Goal: Task Accomplishment & Management: Manage account settings

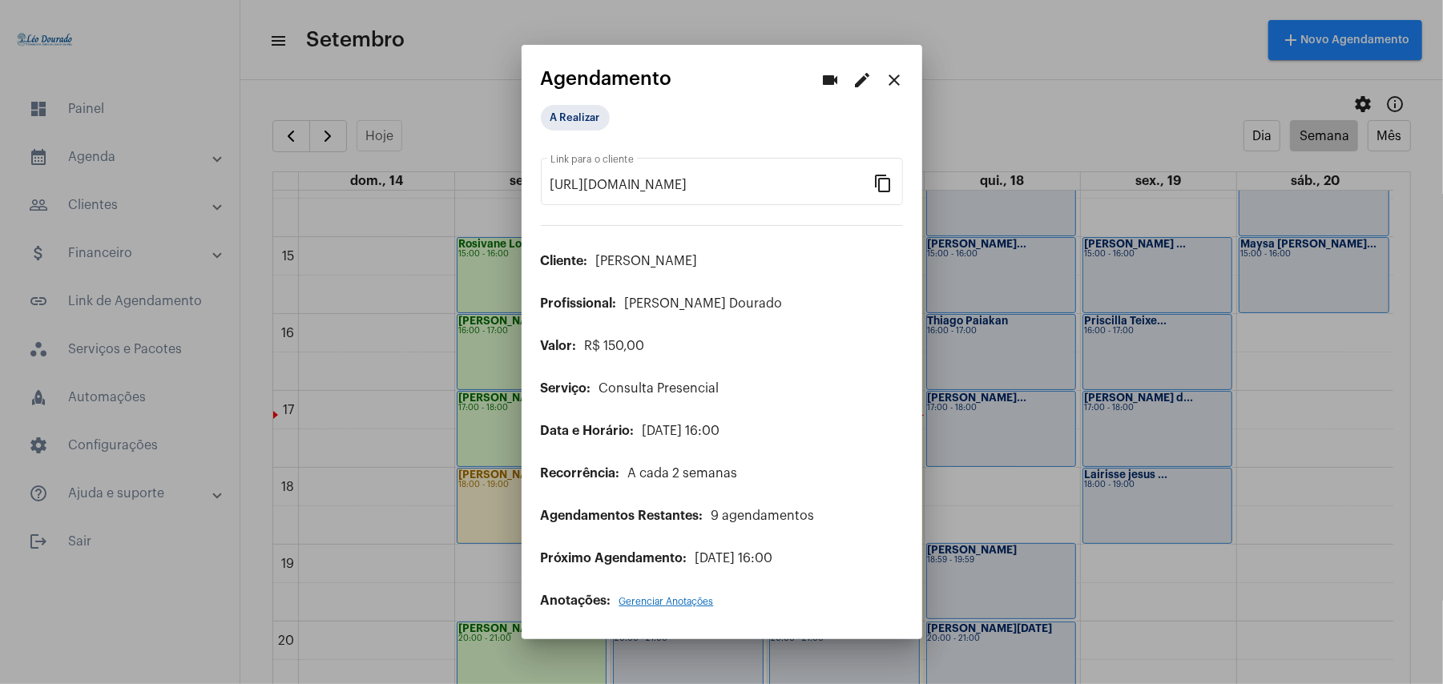
click at [954, 49] on div at bounding box center [721, 342] width 1443 height 684
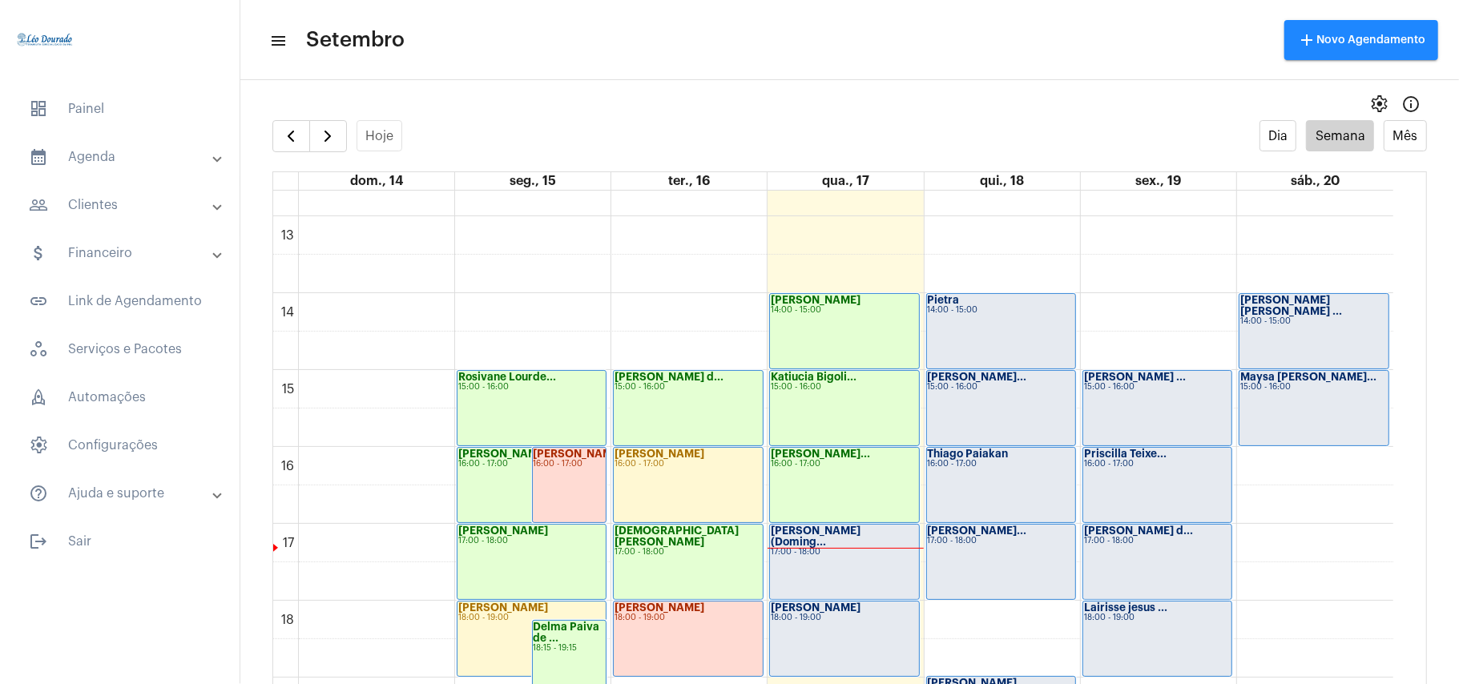
scroll to position [998, 0]
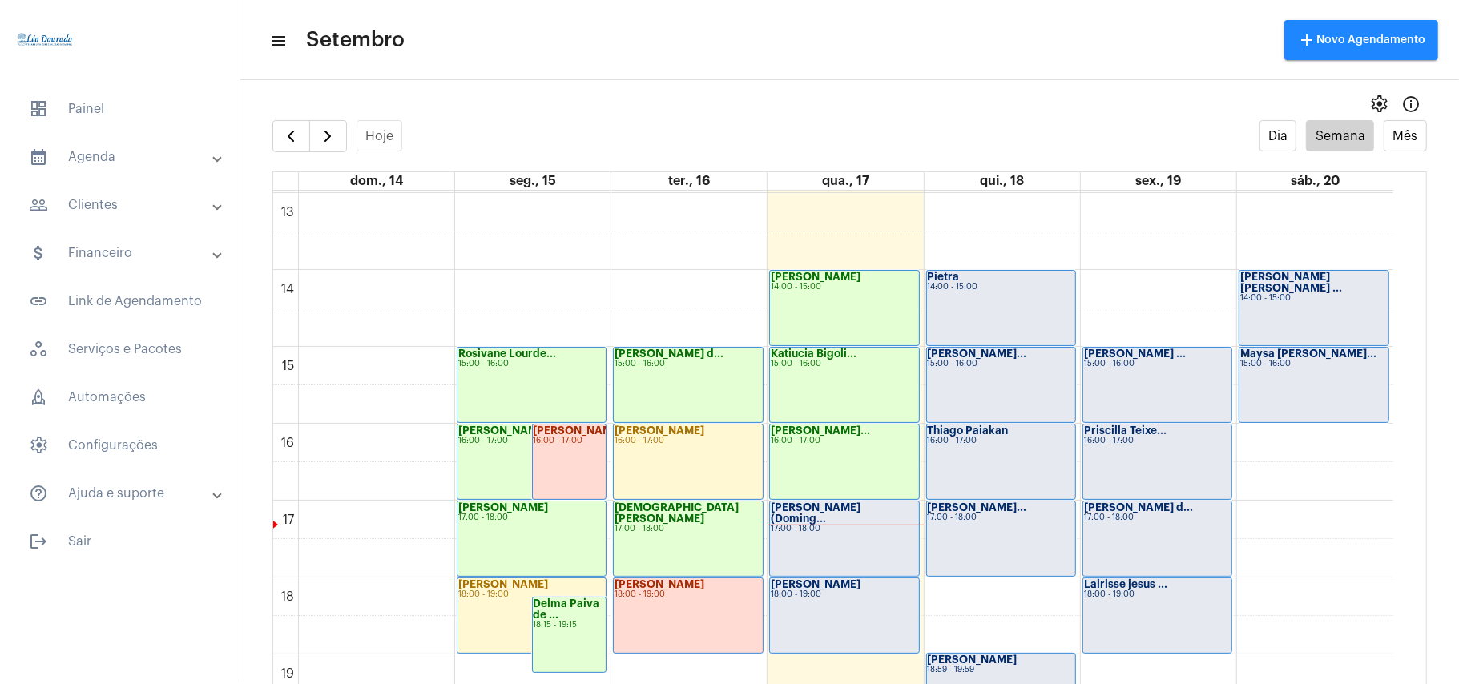
click at [873, 545] on div "[PERSON_NAME] (Doming... 17:00 - 18:00" at bounding box center [844, 539] width 148 height 75
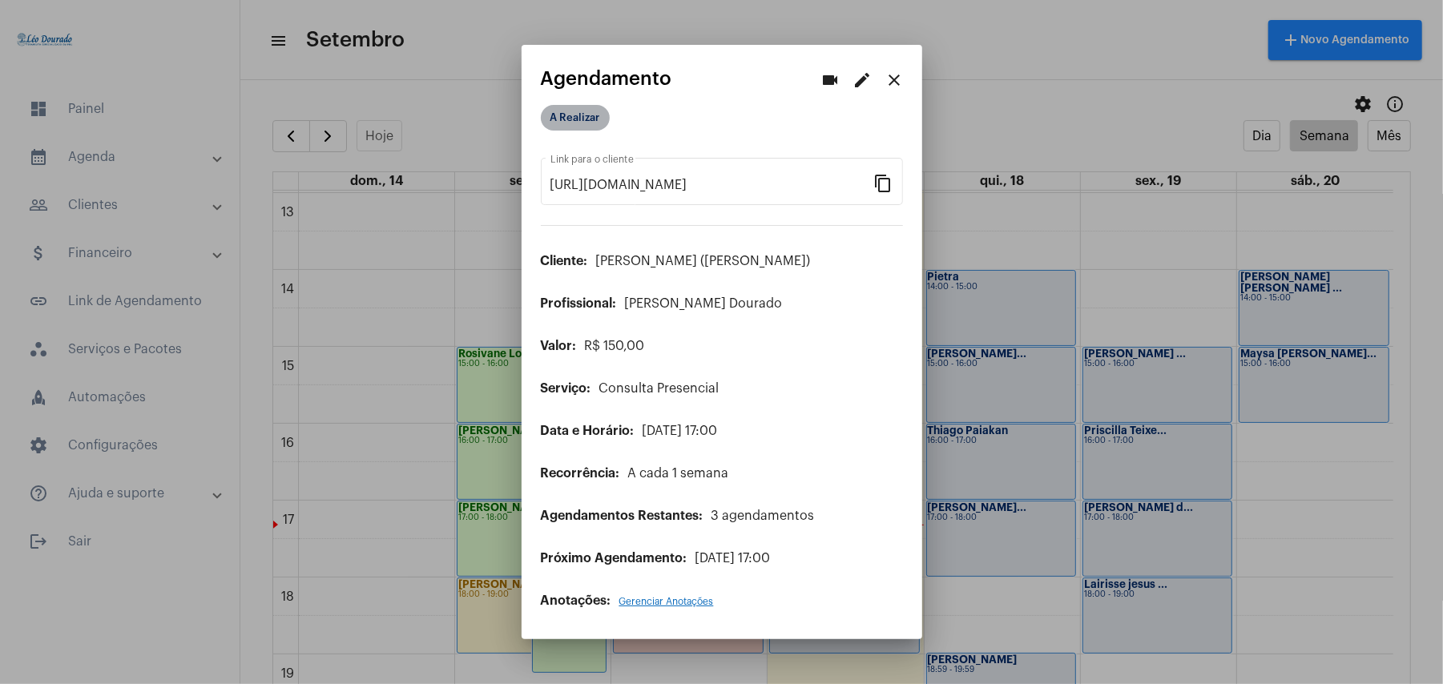
click at [567, 119] on mat-chip "A Realizar" at bounding box center [575, 118] width 69 height 26
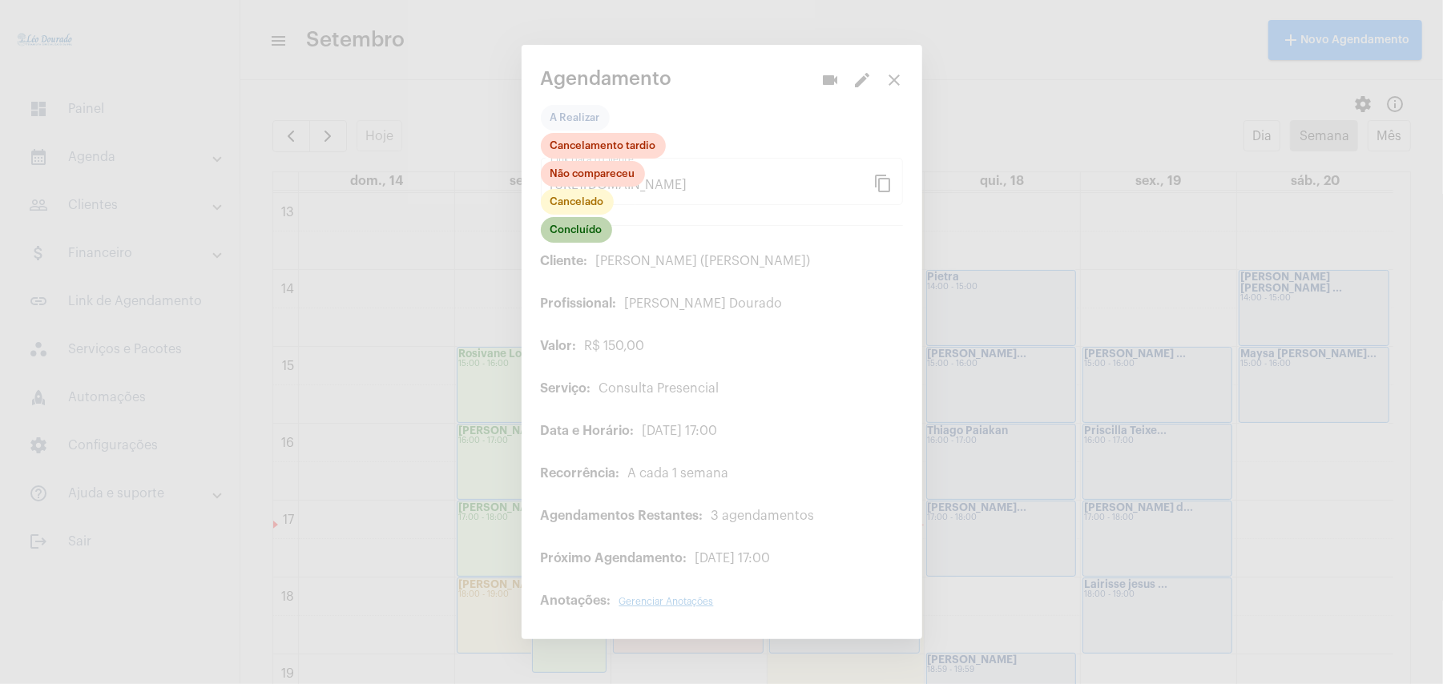
click at [584, 232] on mat-chip "Concluído" at bounding box center [576, 230] width 71 height 26
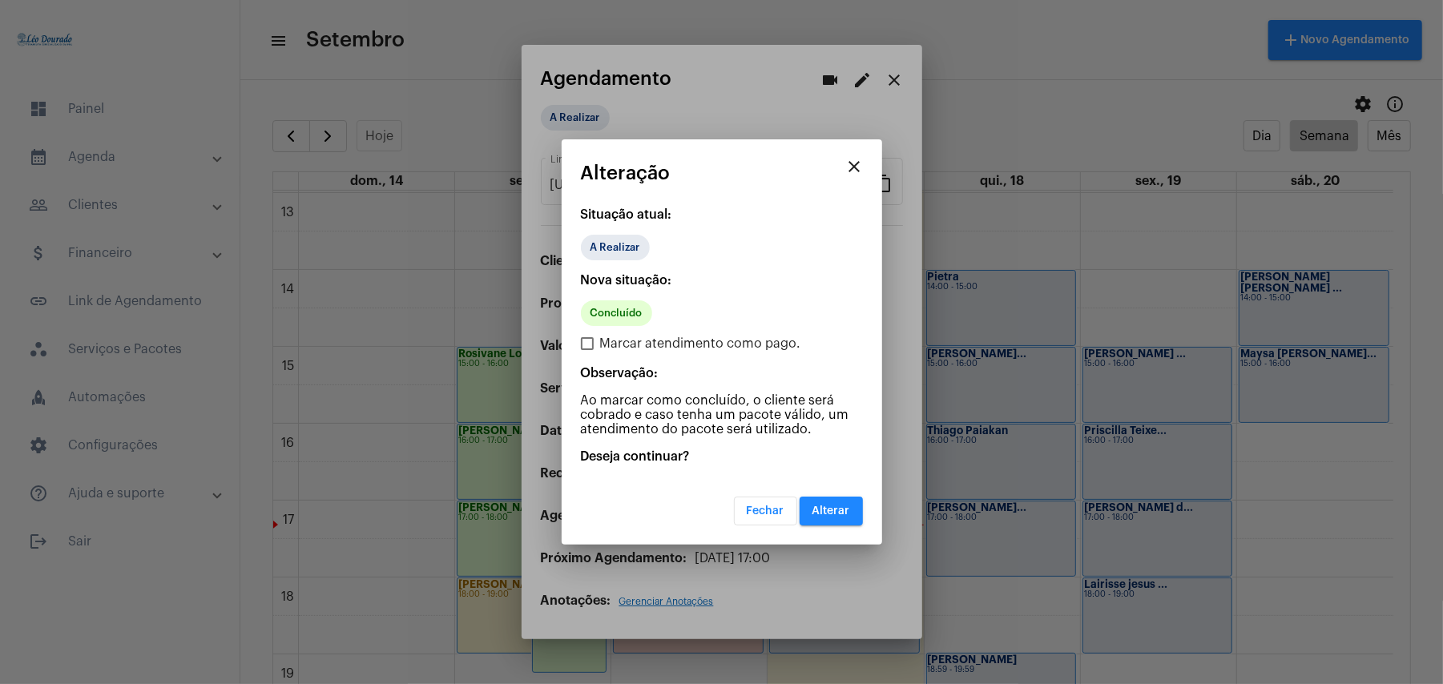
click at [607, 345] on span "Marcar atendimento como pago." at bounding box center [700, 343] width 201 height 19
click at [587, 350] on input "Marcar atendimento como pago." at bounding box center [587, 350] width 1 height 1
checkbox input "true"
click at [830, 510] on span "Alterar" at bounding box center [832, 511] width 38 height 11
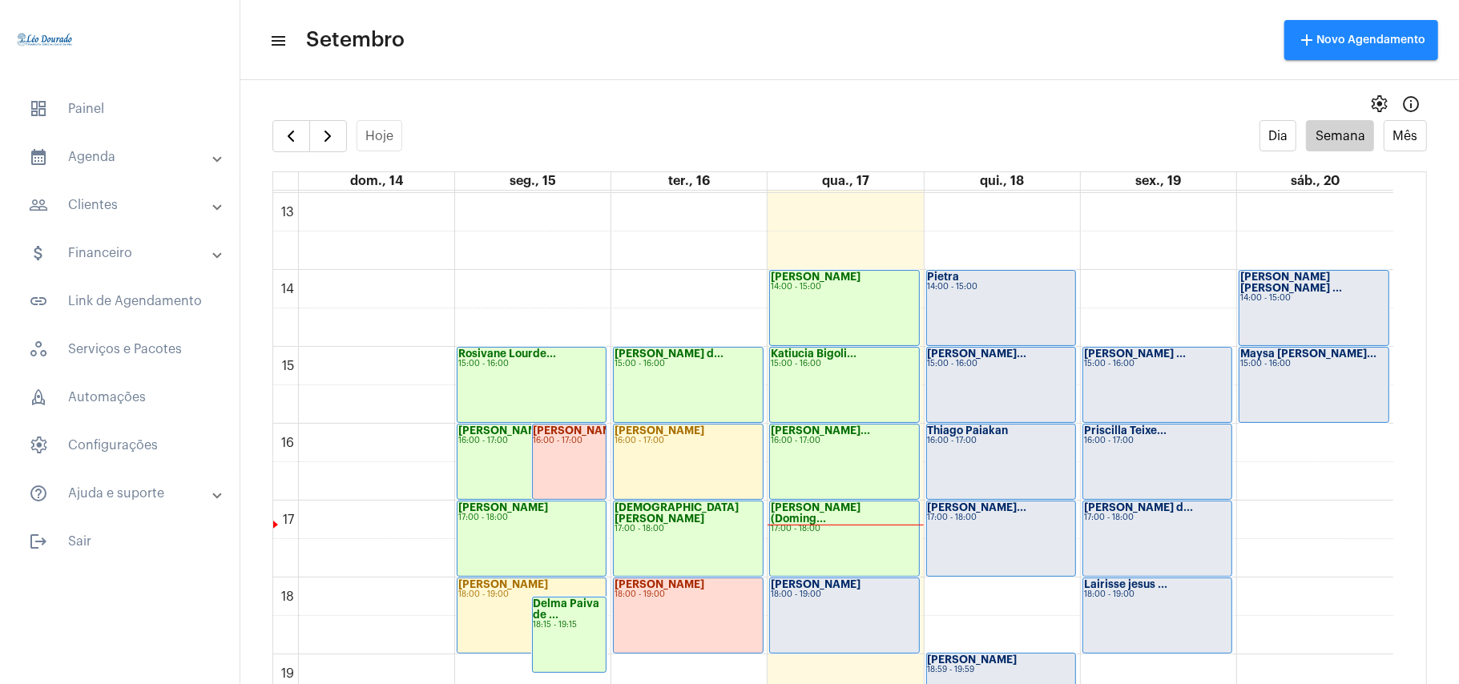
click at [813, 623] on div "Cristina Sousa 18:00 - 19:00" at bounding box center [844, 616] width 148 height 75
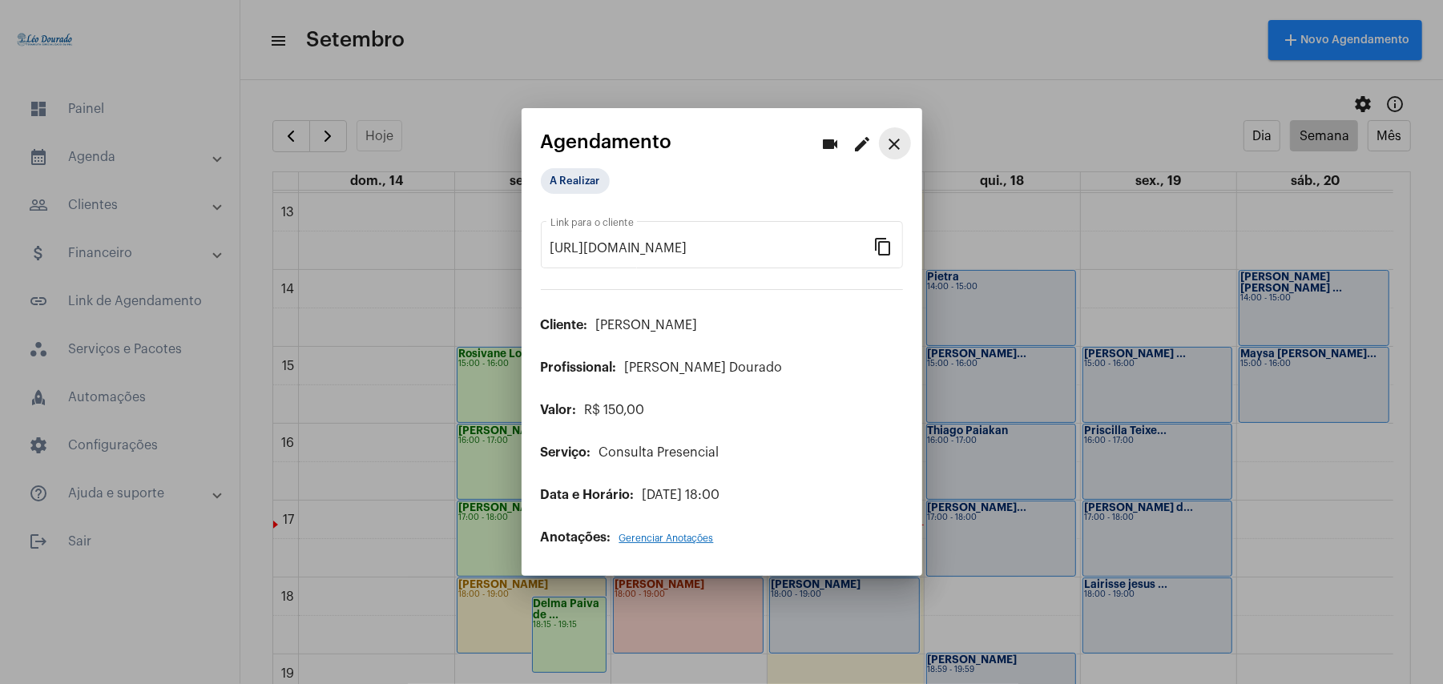
click at [899, 143] on mat-icon "close" at bounding box center [894, 144] width 19 height 19
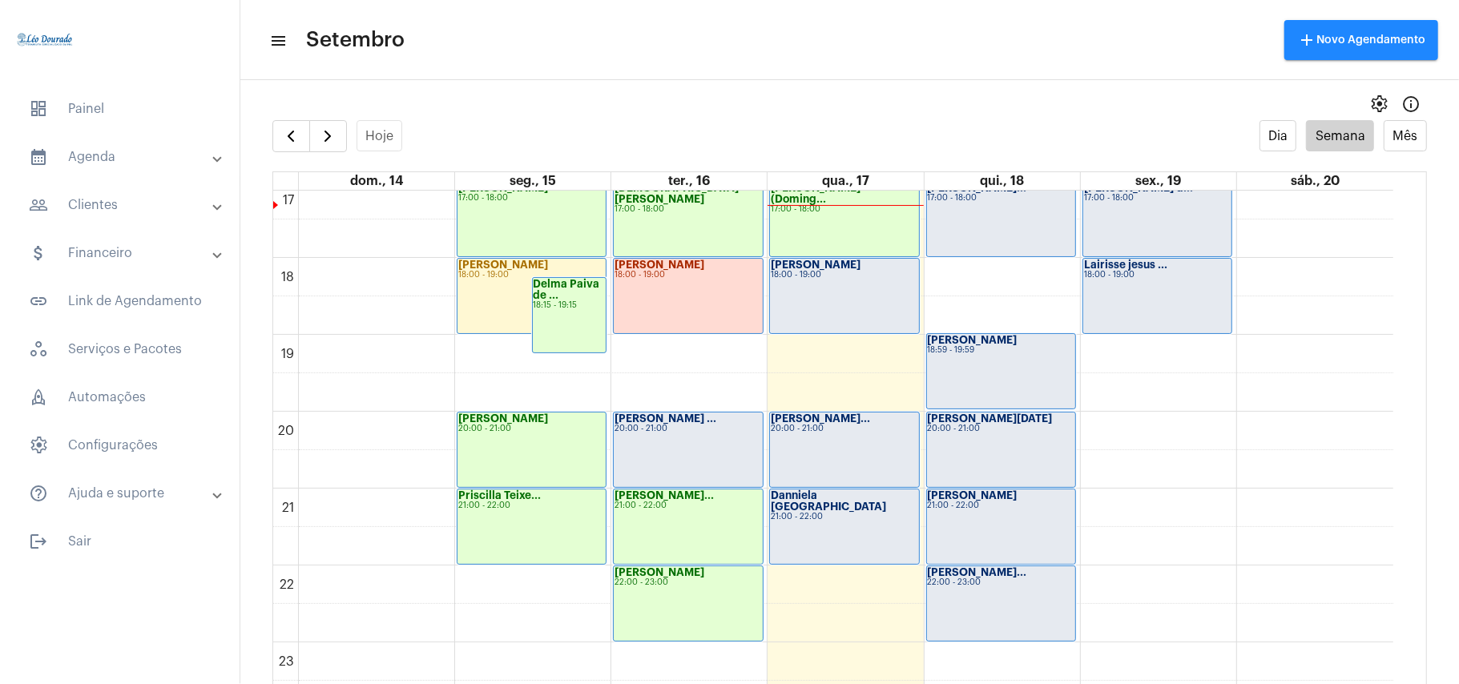
scroll to position [1318, 0]
click at [659, 442] on div "Isabelle Diniz ... 20:00 - 21:00" at bounding box center [688, 449] width 148 height 75
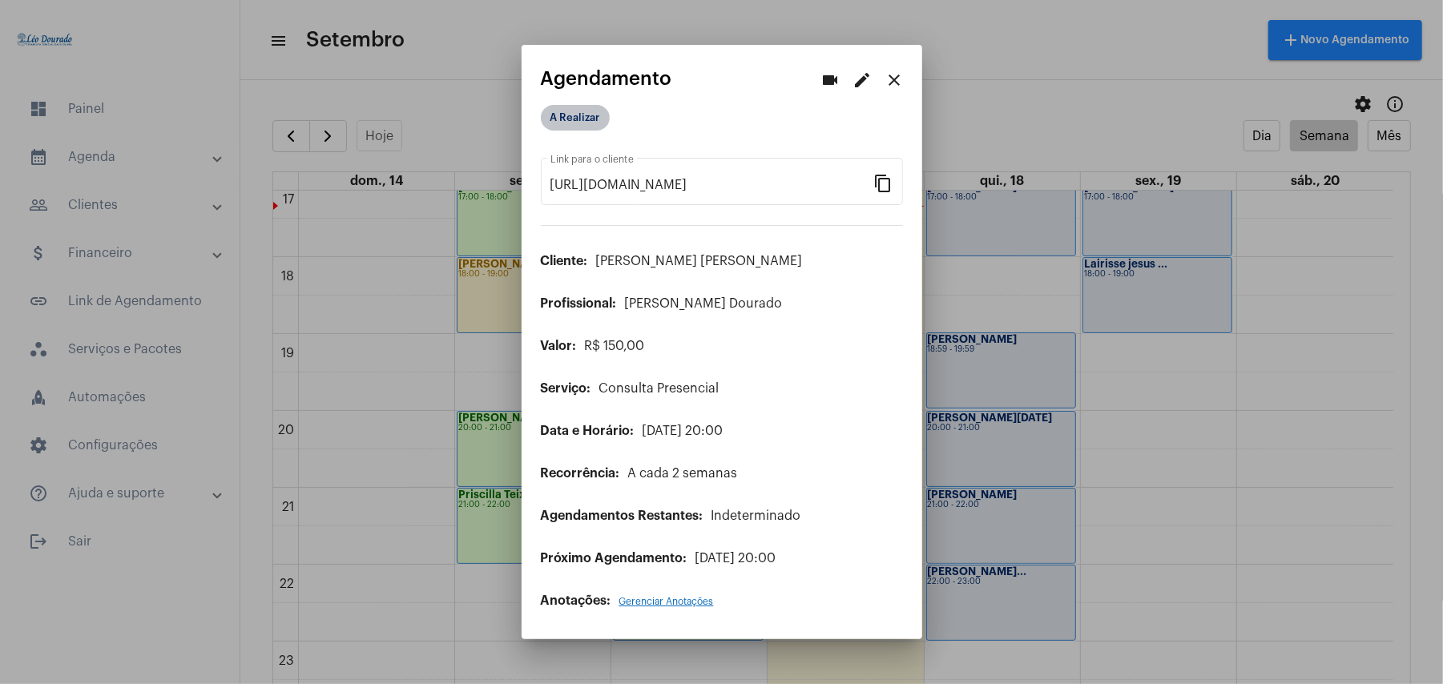
click at [587, 125] on mat-chip "A Realizar" at bounding box center [575, 118] width 69 height 26
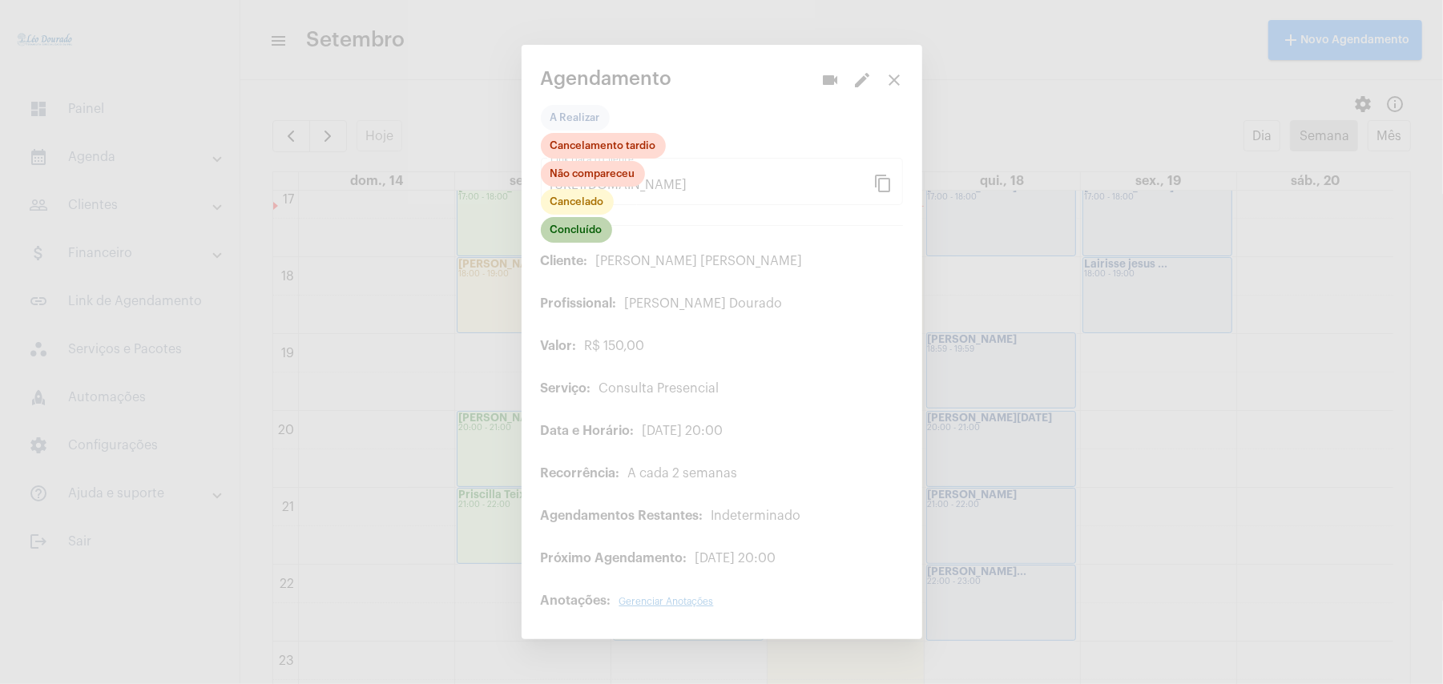
click at [598, 241] on mat-chip "Concluído" at bounding box center [576, 230] width 71 height 26
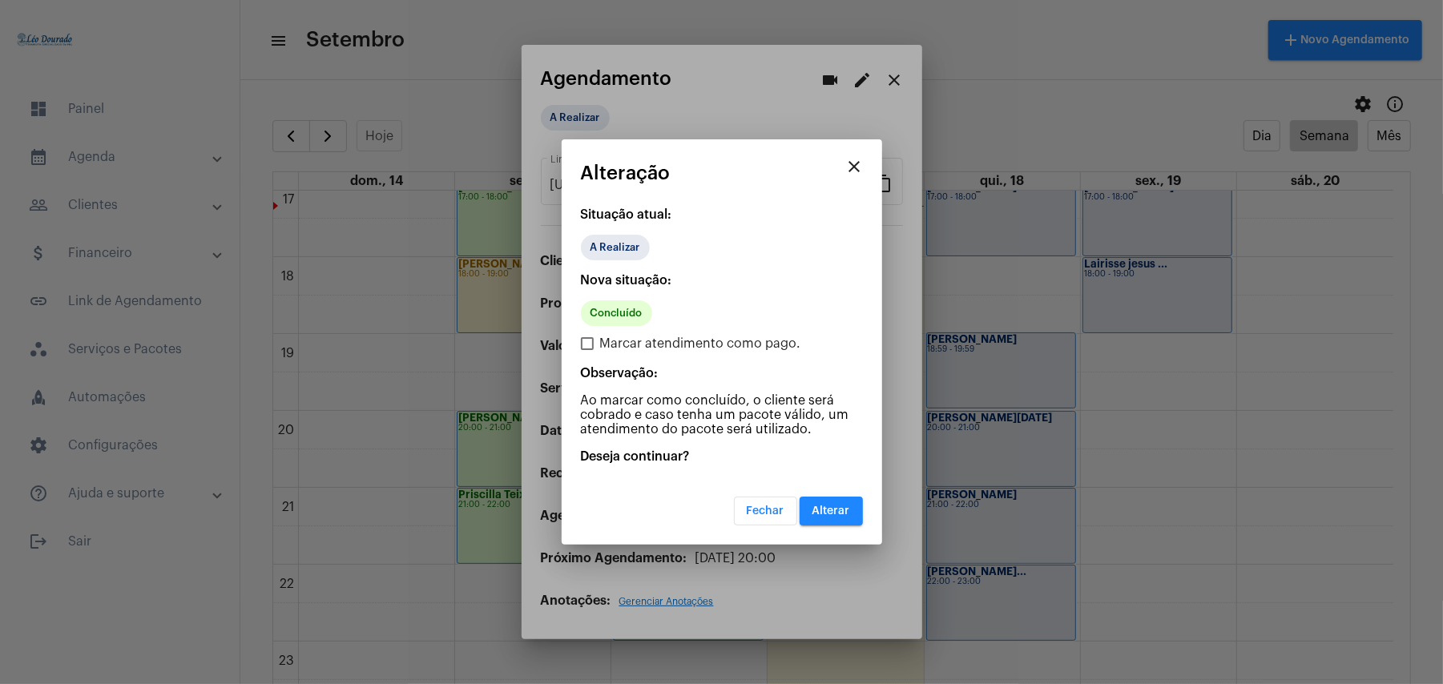
click at [646, 333] on div "Nova situação: Concluído Marcar atendimento como pago. Observação: Ao marcar co…" at bounding box center [722, 354] width 282 height 163
click at [654, 347] on span "Marcar atendimento como pago." at bounding box center [700, 343] width 201 height 19
click at [587, 350] on input "Marcar atendimento como pago." at bounding box center [587, 350] width 1 height 1
checkbox input "true"
click at [828, 514] on span "Alterar" at bounding box center [832, 511] width 38 height 11
